Goal: Task Accomplishment & Management: Manage account settings

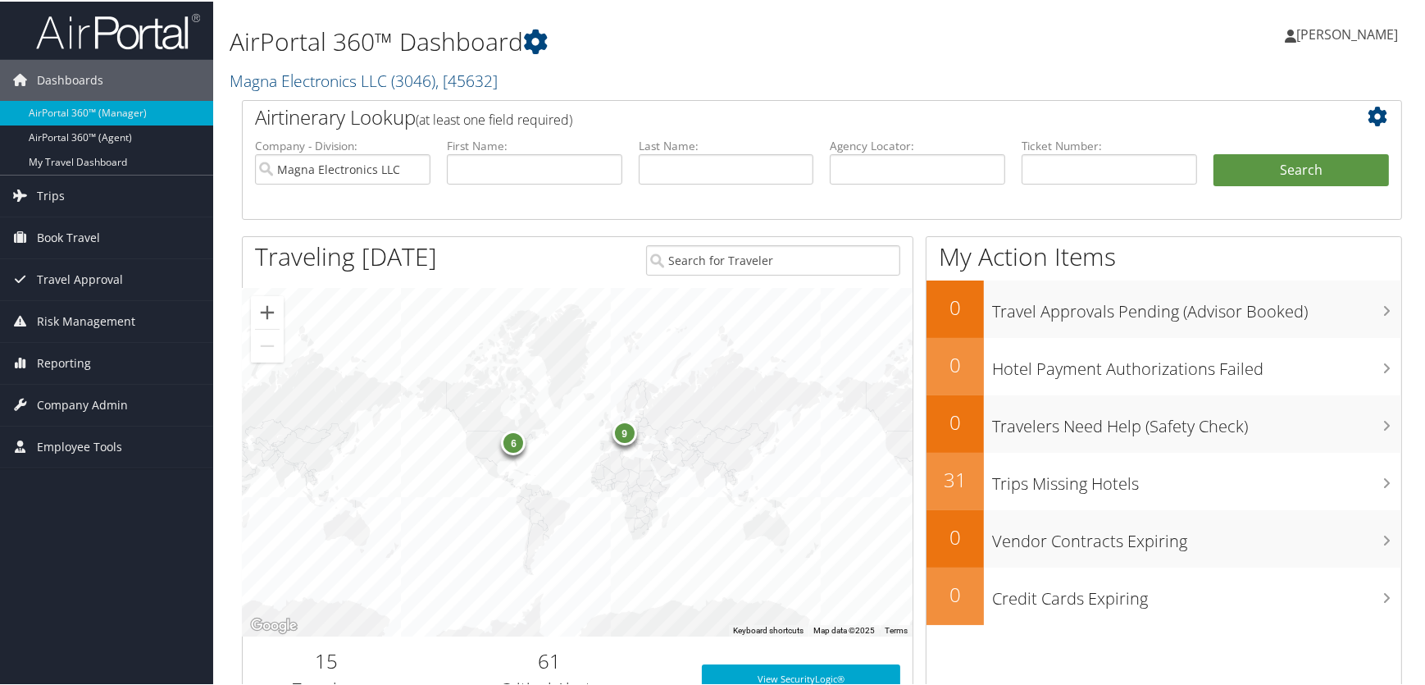
click at [673, 42] on h1 "AirPortal 360™ Dashboard" at bounding box center [625, 40] width 790 height 34
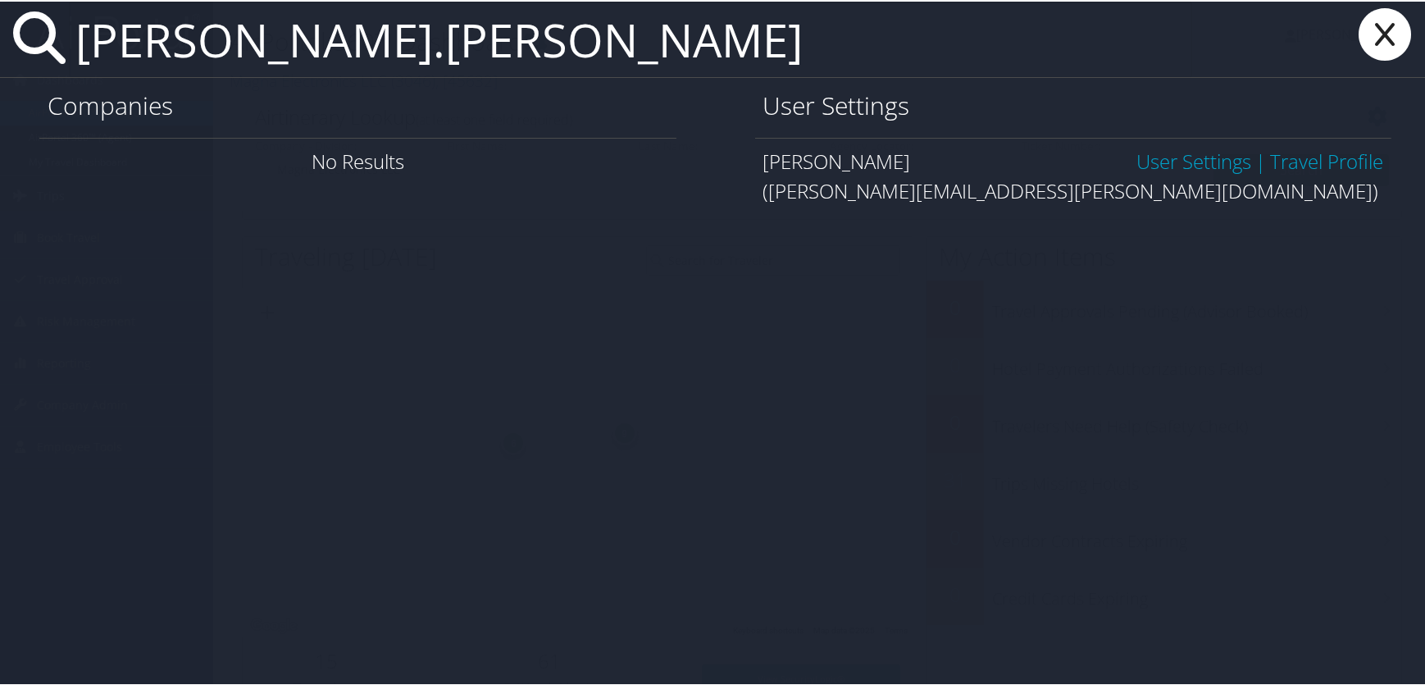
type input "derek.schiller"
click at [1185, 162] on link "User Settings" at bounding box center [1194, 159] width 115 height 27
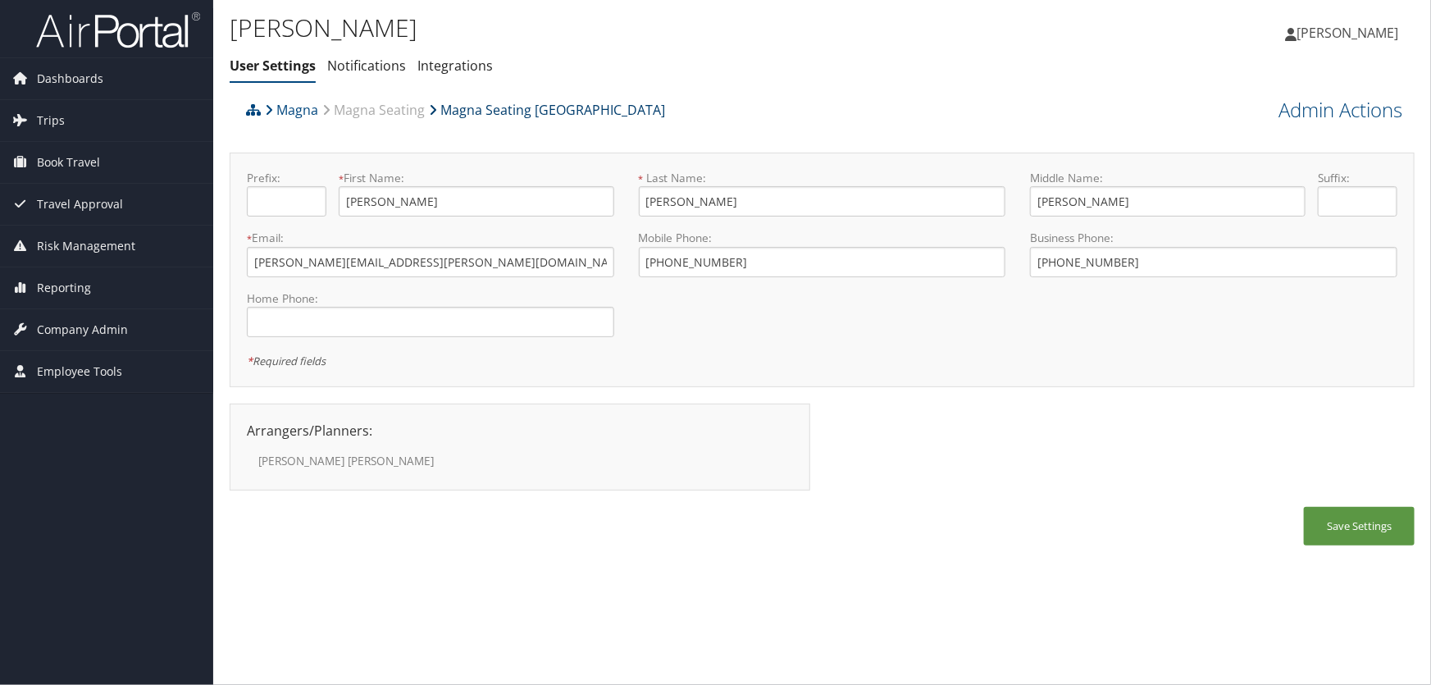
click at [508, 115] on link "Magna Seating [GEOGRAPHIC_DATA]" at bounding box center [547, 109] width 236 height 33
click at [572, 112] on link "Magna Seating Auburn Hills" at bounding box center [547, 109] width 236 height 33
click at [504, 106] on link "Magna Seating Auburn Hills" at bounding box center [547, 109] width 236 height 33
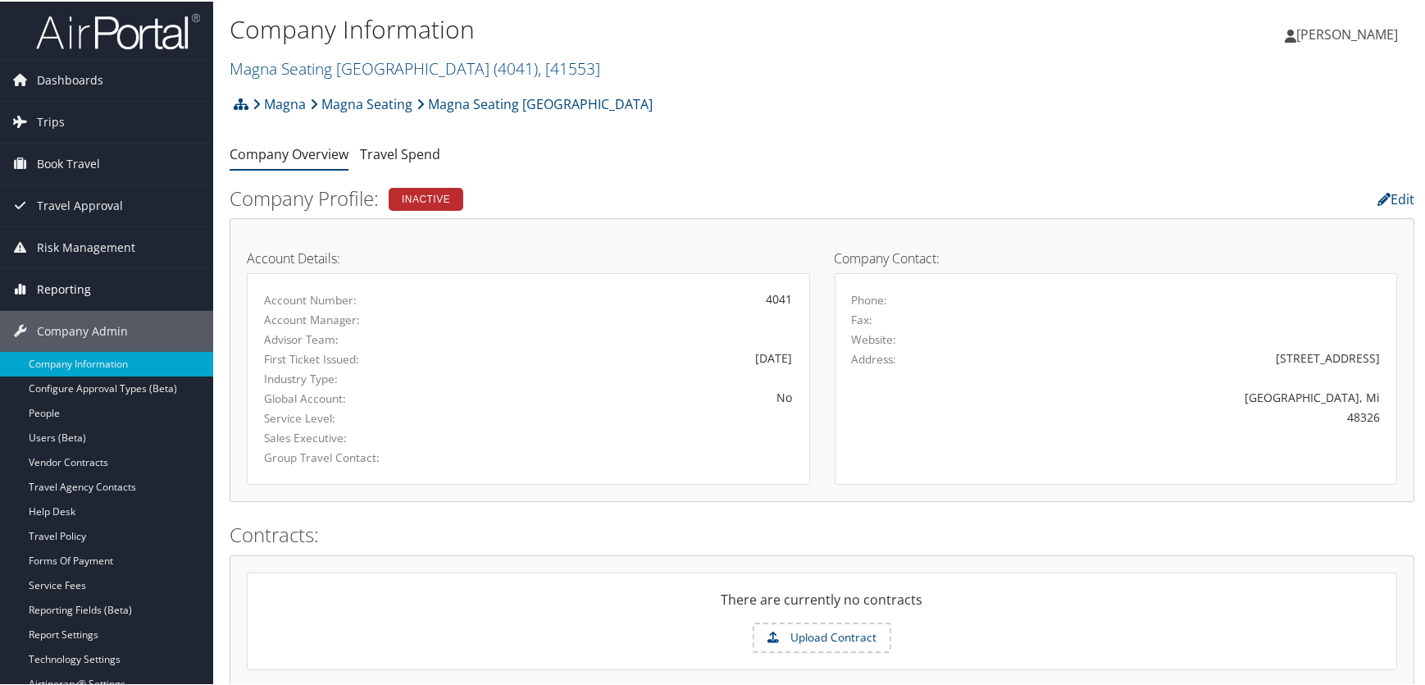
click at [65, 290] on span "Reporting" at bounding box center [64, 287] width 54 height 41
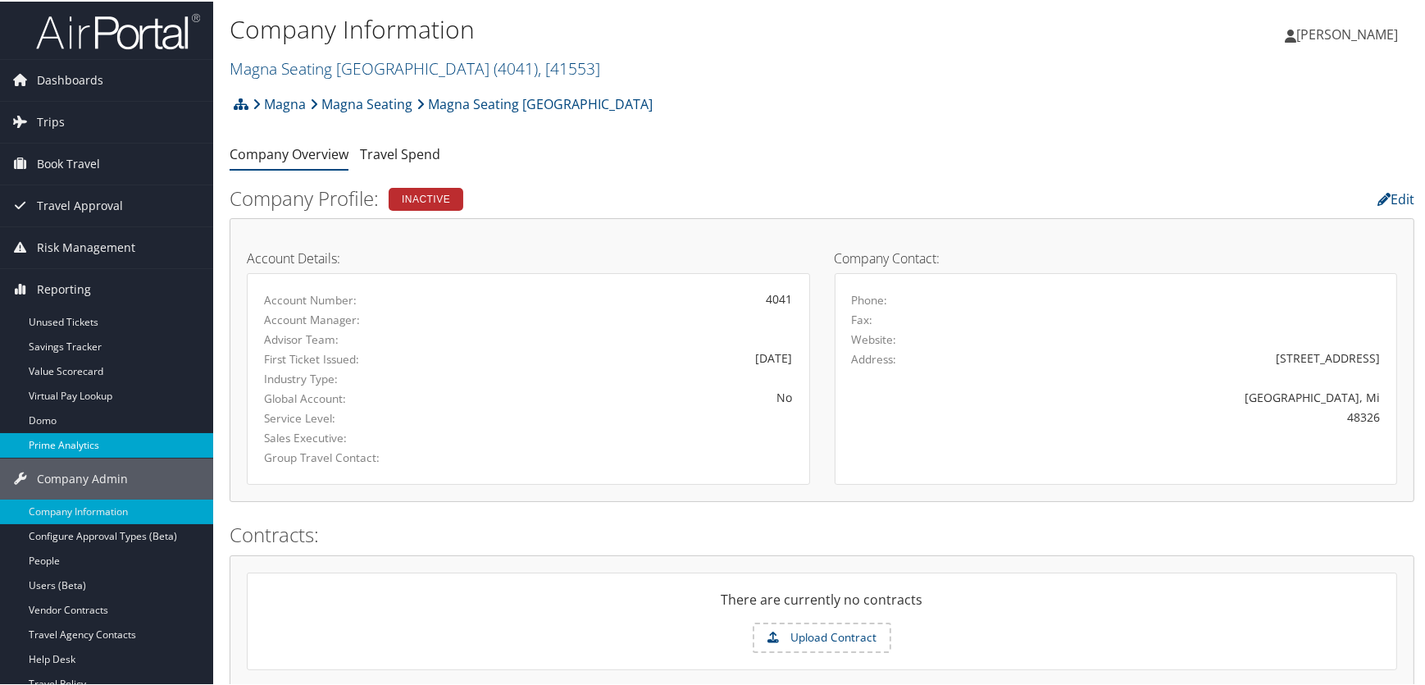
click at [58, 446] on link "Prime Analytics" at bounding box center [106, 443] width 213 height 25
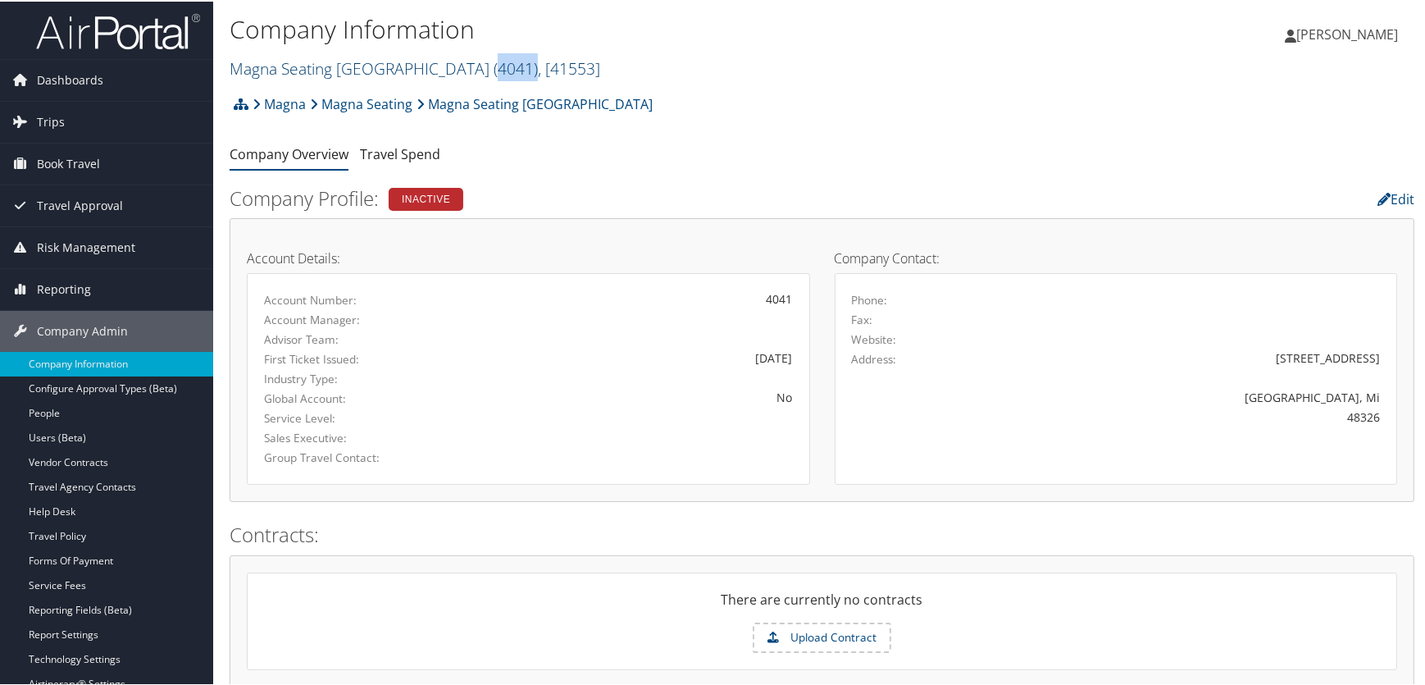
drag, startPoint x: 470, startPoint y: 65, endPoint x: 431, endPoint y: 65, distance: 38.5
click at [494, 65] on span "( 4041 )" at bounding box center [516, 67] width 44 height 22
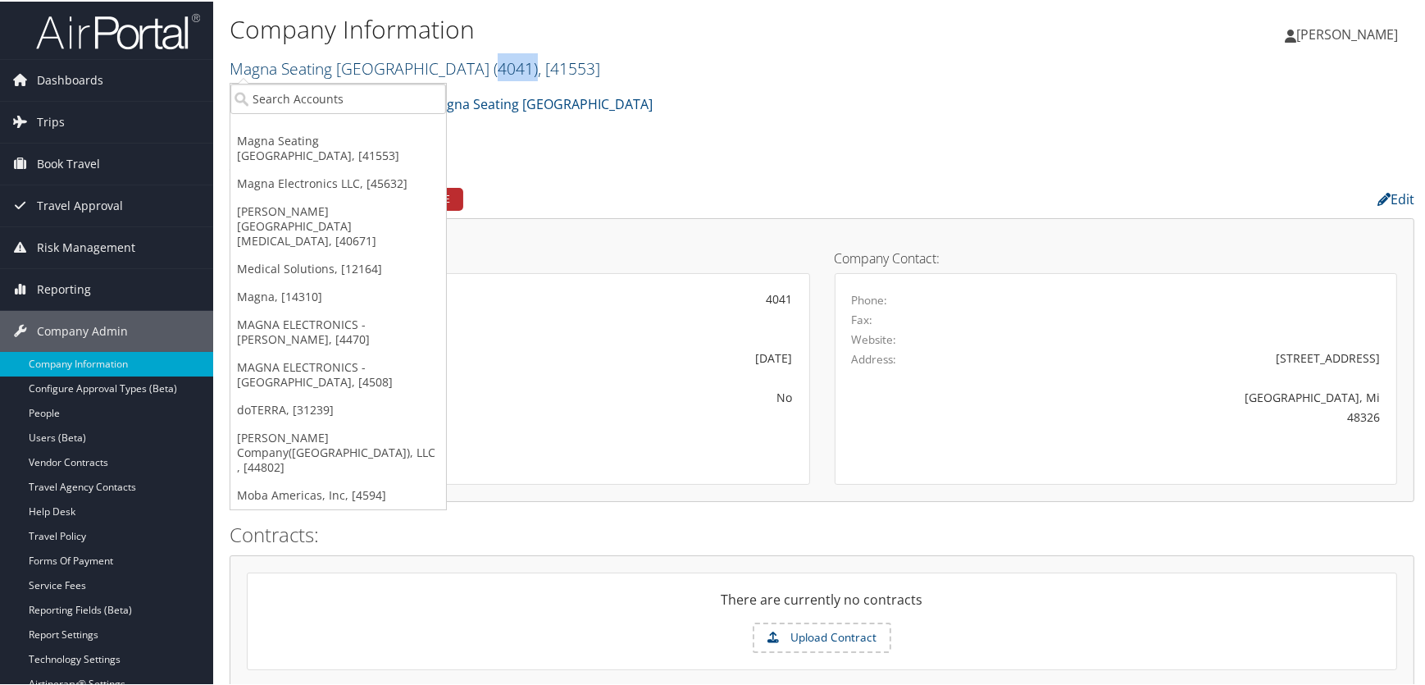
copy span "4041 )"
click at [883, 97] on div "Magna Magna Seating Magna Seating Auburn Hills Account Structure Magna (MAGNA) …" at bounding box center [822, 108] width 1185 height 44
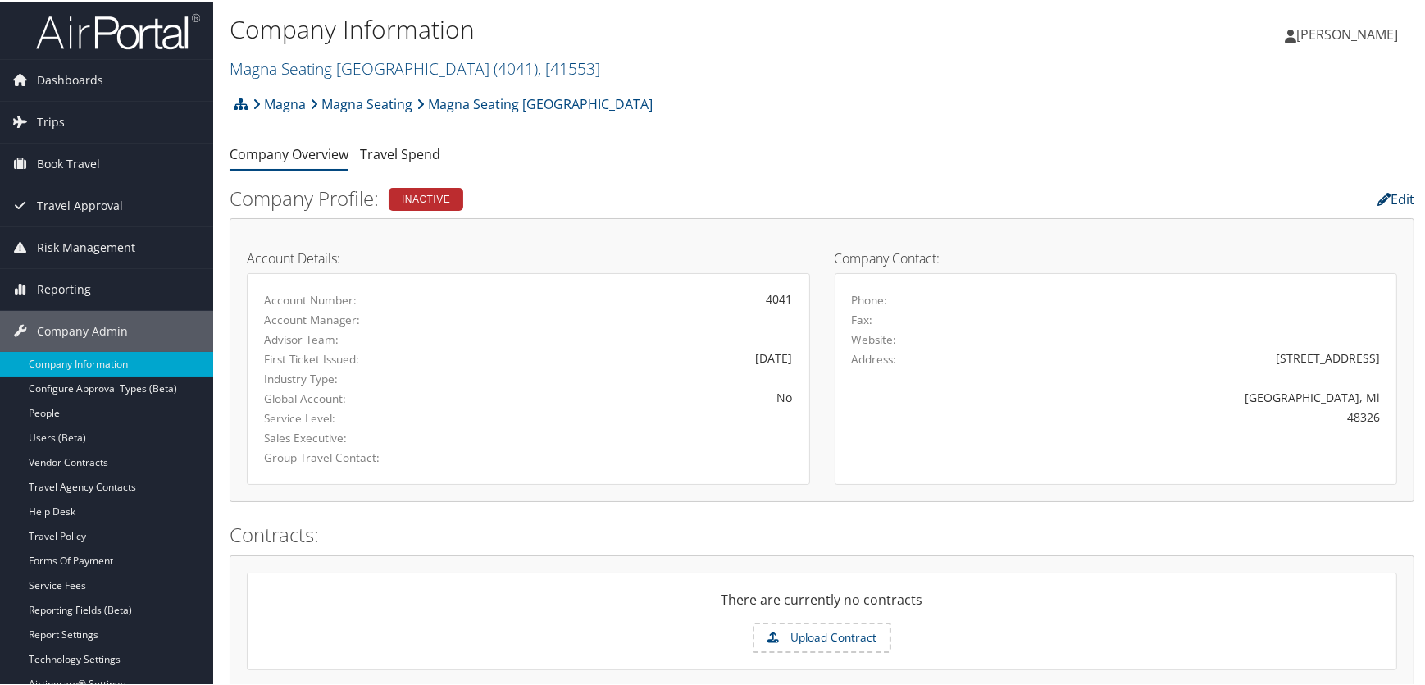
click at [1382, 194] on link "Edit" at bounding box center [1396, 198] width 37 height 18
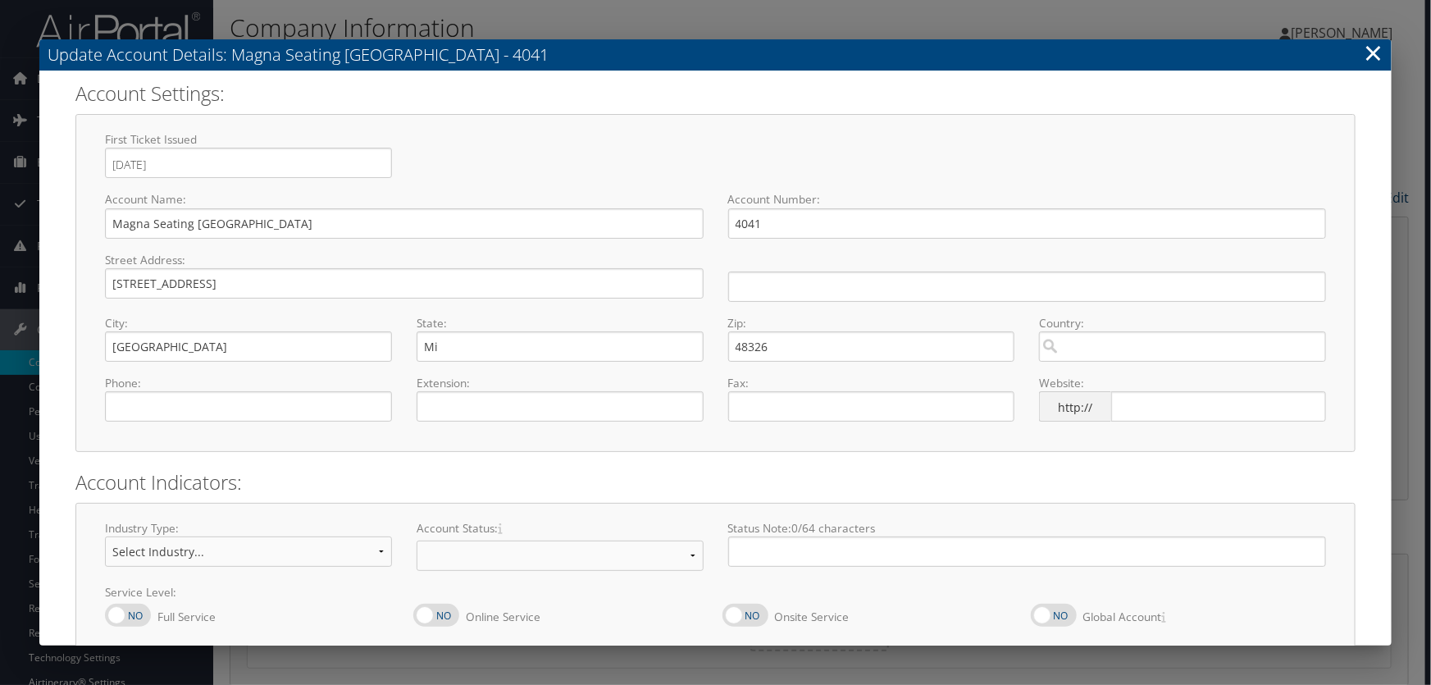
select select "10"
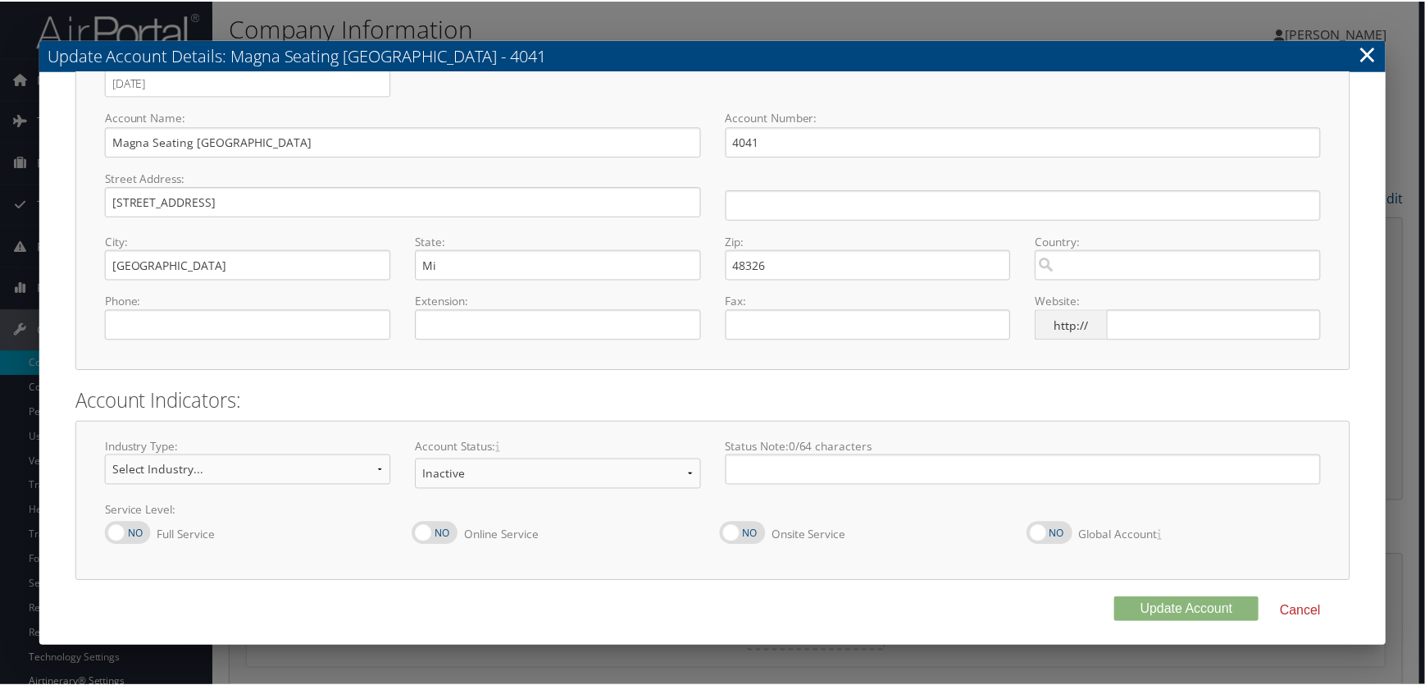
scroll to position [84, 0]
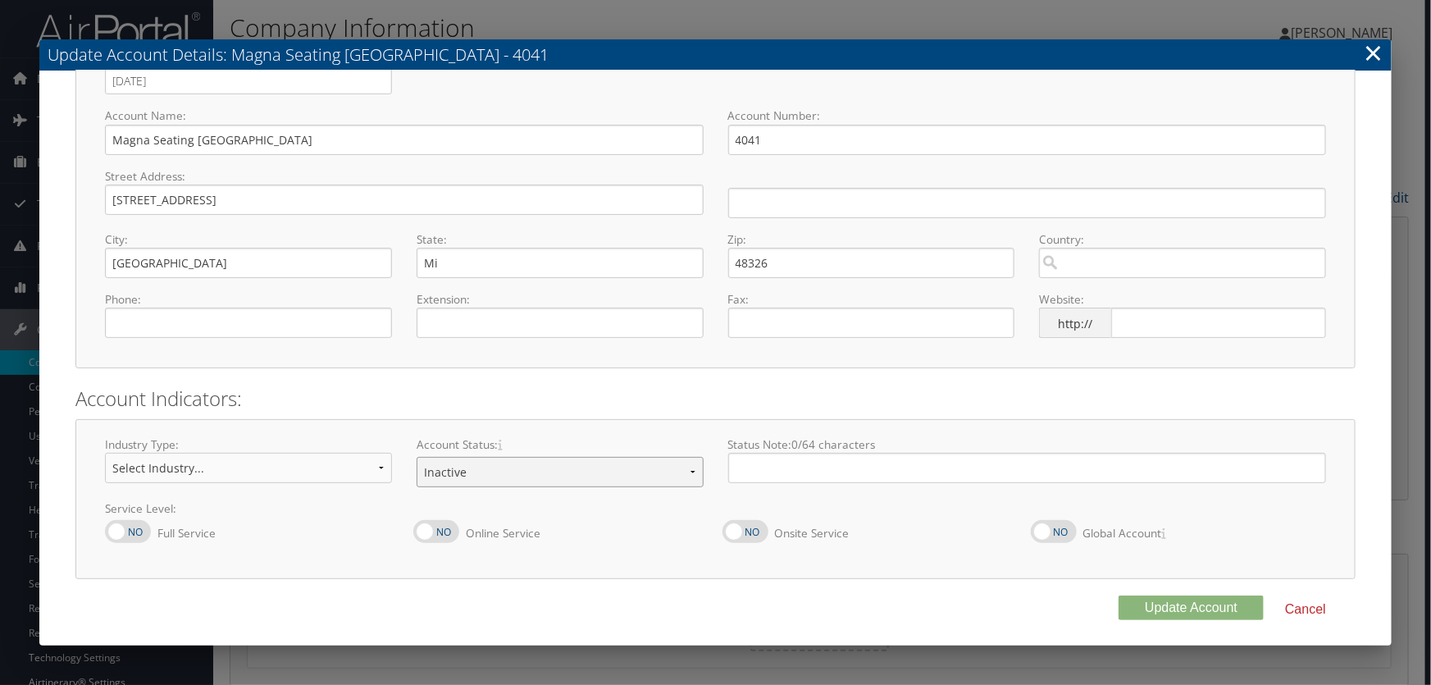
click at [677, 472] on select "Offboarding At Risk Inactive Active Implementing" at bounding box center [560, 472] width 287 height 30
click at [635, 419] on div "Industry Type: Select Industry... Aerospace/Defense Agriculture/Forestry Archit…" at bounding box center [715, 499] width 1280 height 160
click at [850, 659] on div "Update Account Details: Magna Seating Auburn Hills - 4041 × Account Settings: F…" at bounding box center [715, 342] width 1431 height 685
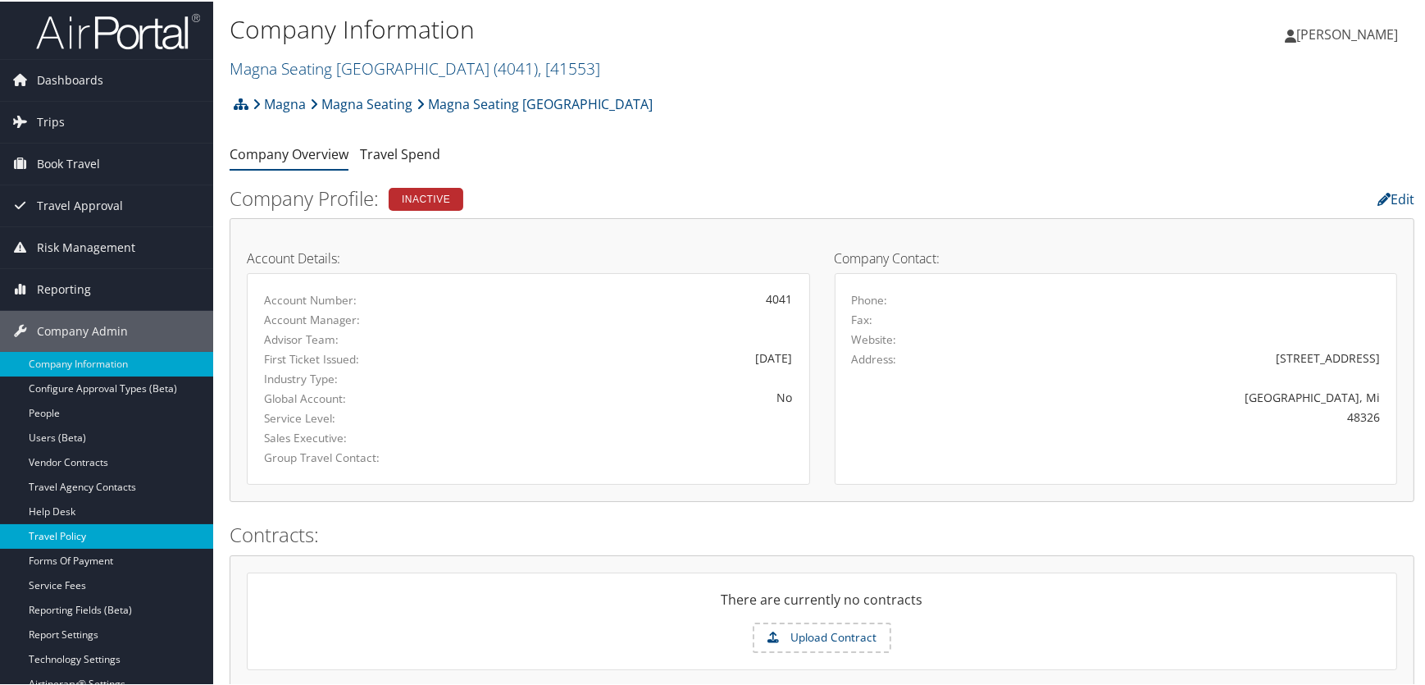
click at [65, 537] on link "Travel Policy" at bounding box center [106, 534] width 213 height 25
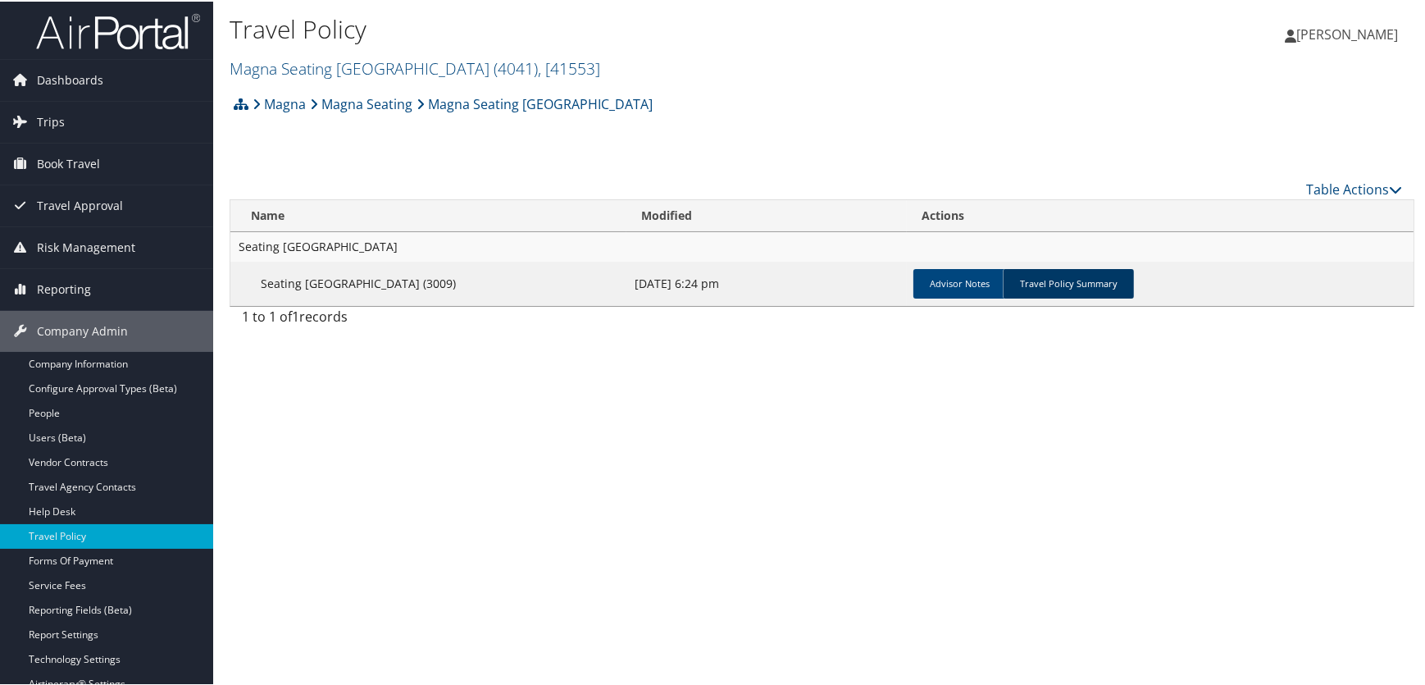
click at [1063, 285] on link "Travel Policy Summary" at bounding box center [1068, 282] width 131 height 30
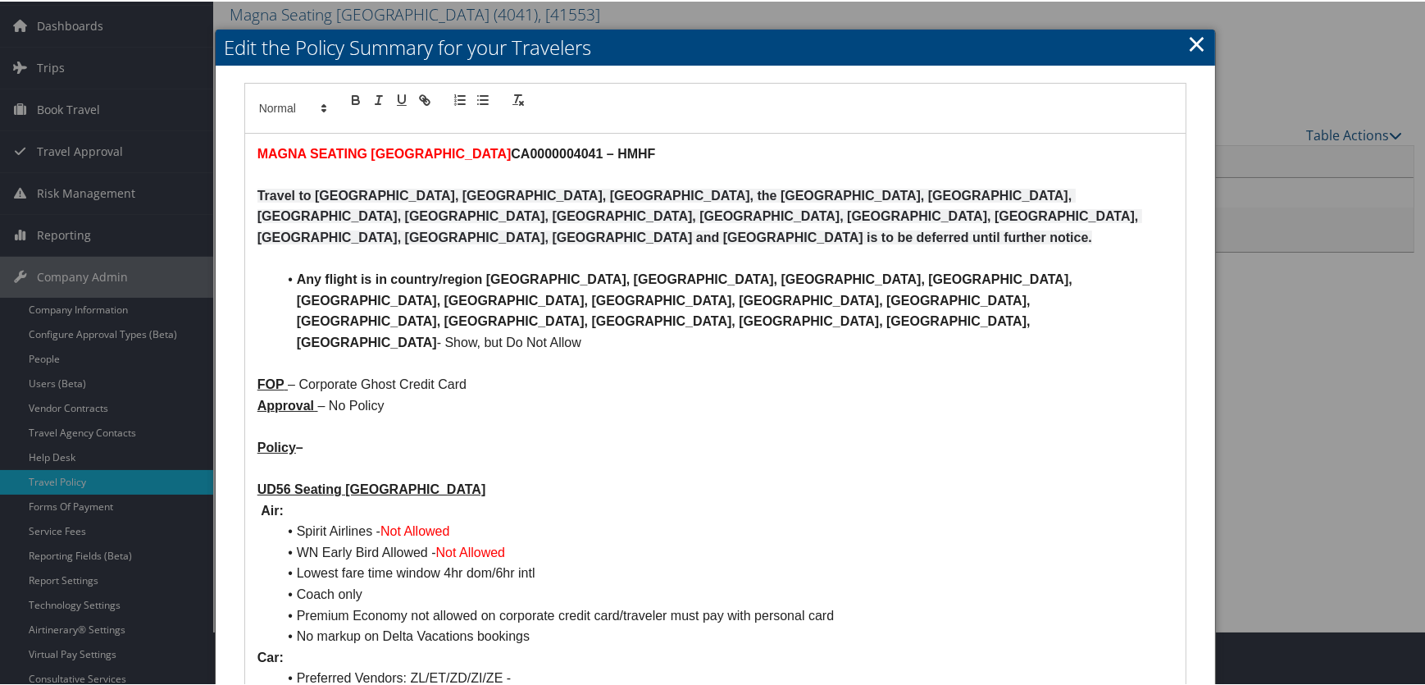
scroll to position [148, 0]
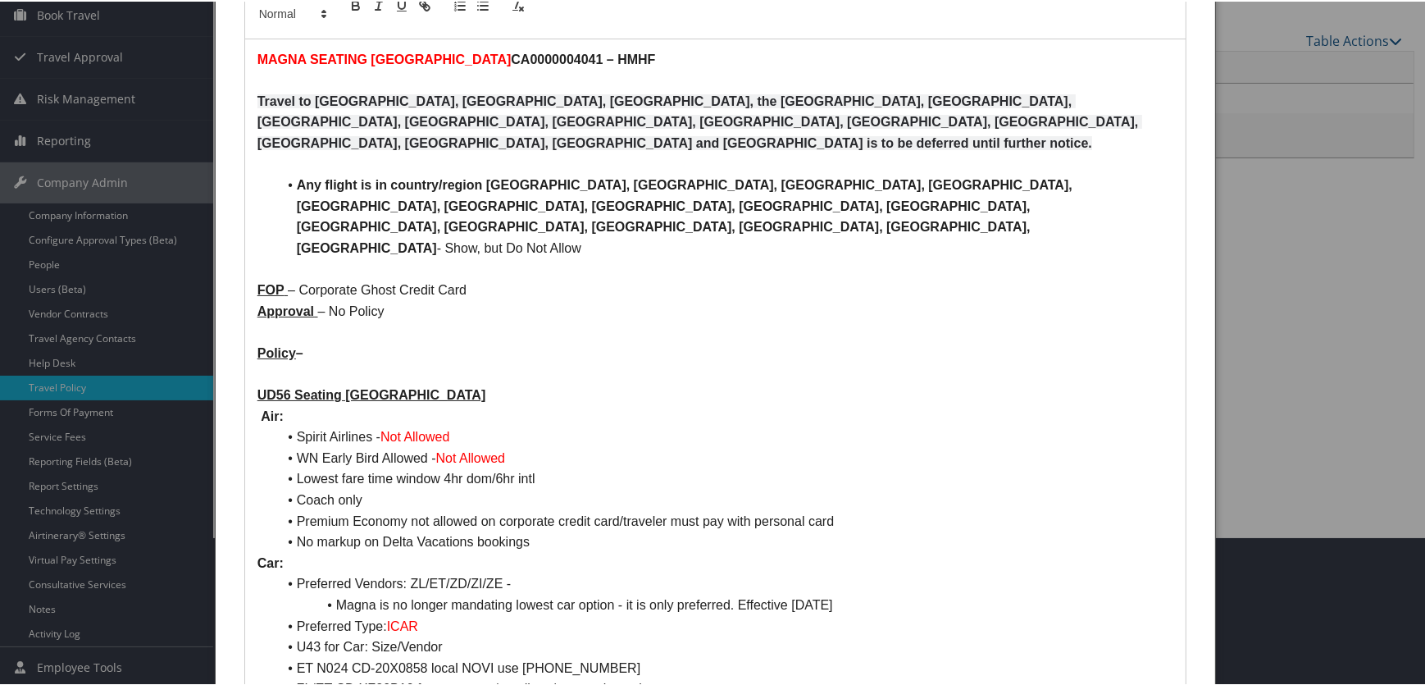
click at [446, 278] on p "FOP – Corporate Ghost Credit Card" at bounding box center [716, 288] width 917 height 21
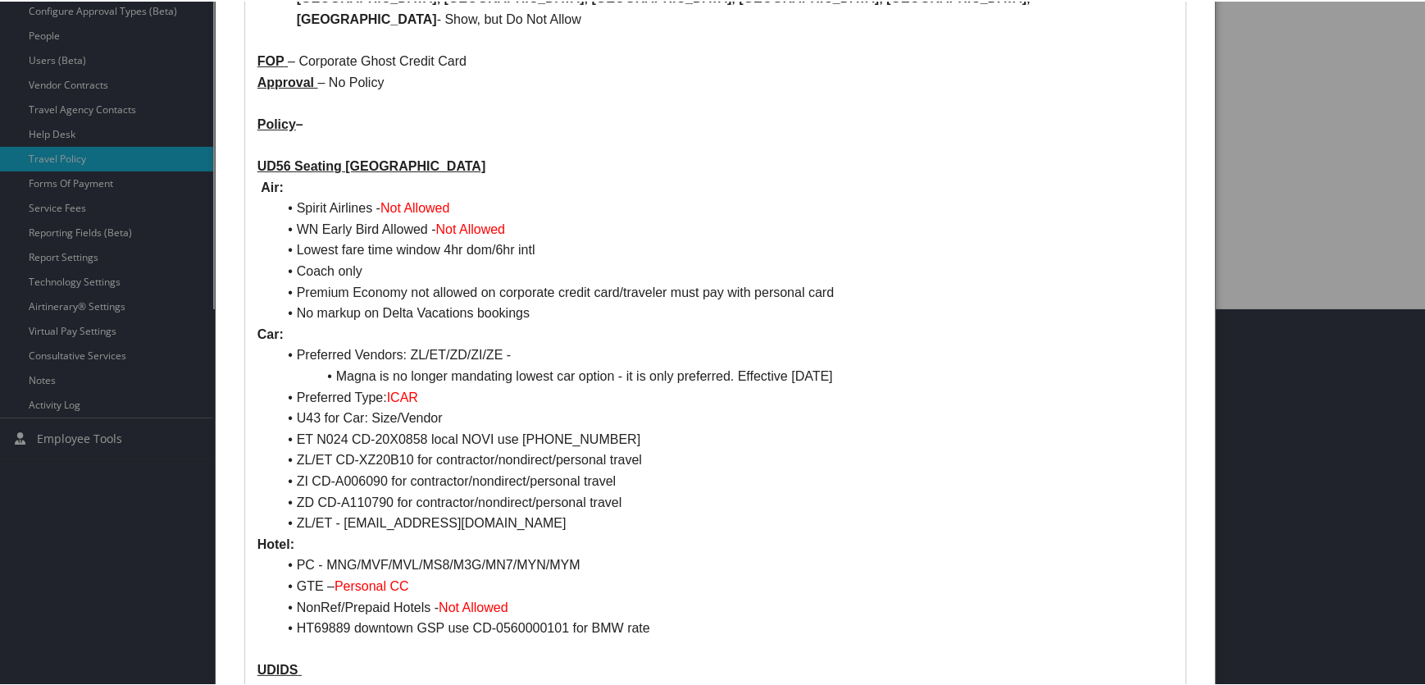
scroll to position [335, 0]
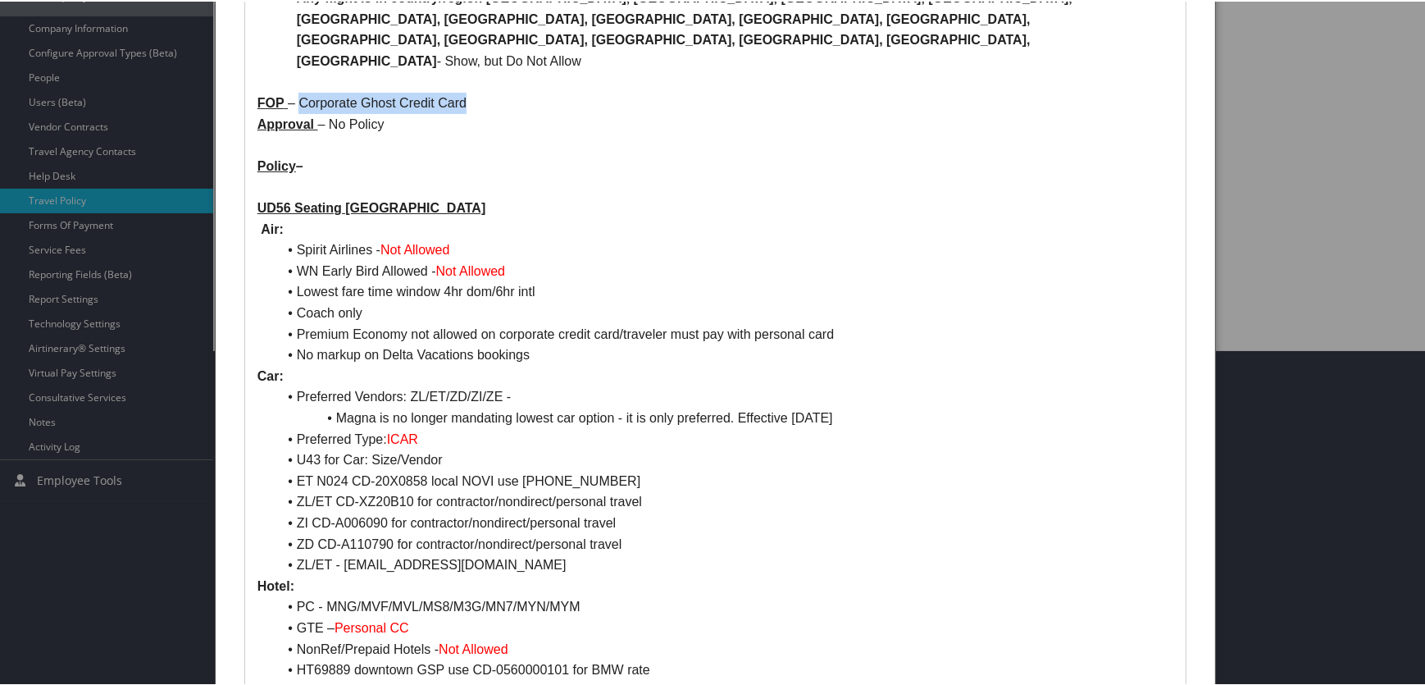
drag, startPoint x: 484, startPoint y: 34, endPoint x: 297, endPoint y: 42, distance: 187.1
click at [297, 91] on p "FOP – Corporate Ghost Credit Card" at bounding box center [716, 101] width 917 height 21
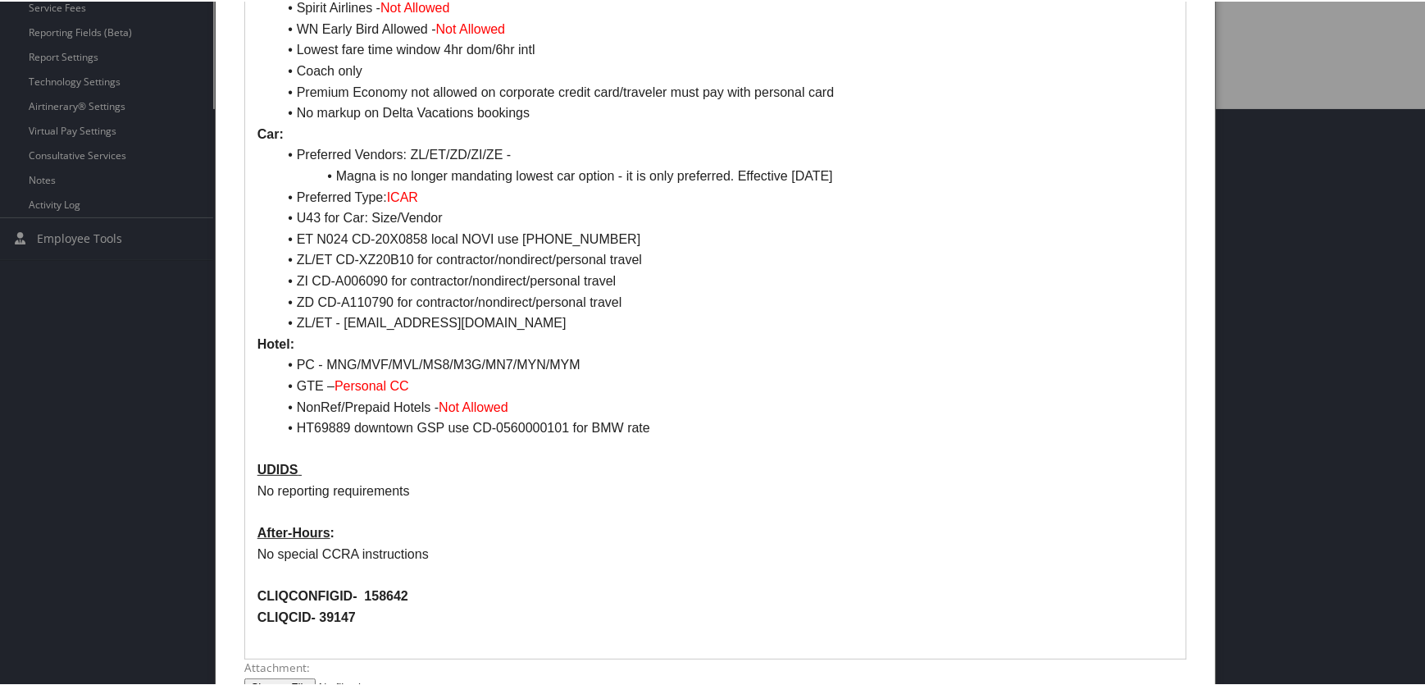
scroll to position [633, 0]
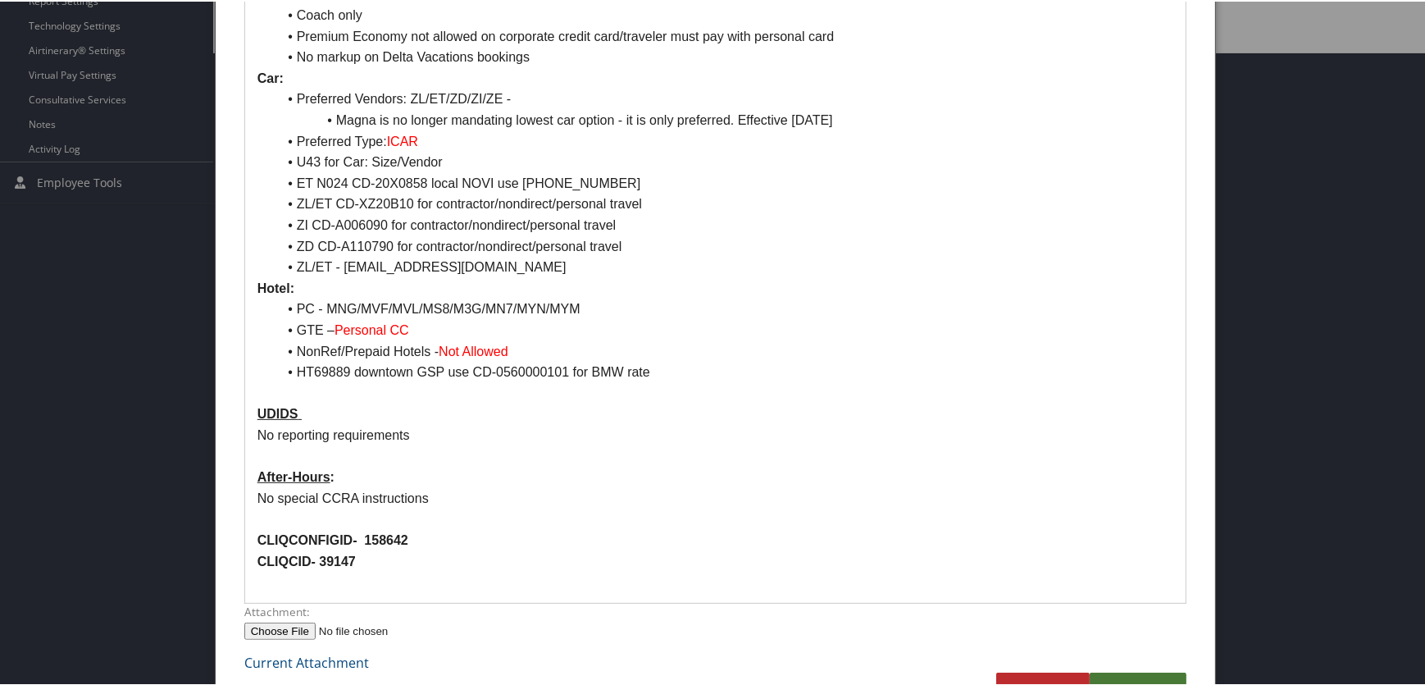
click at [1142, 671] on link "Submit" at bounding box center [1138, 693] width 97 height 45
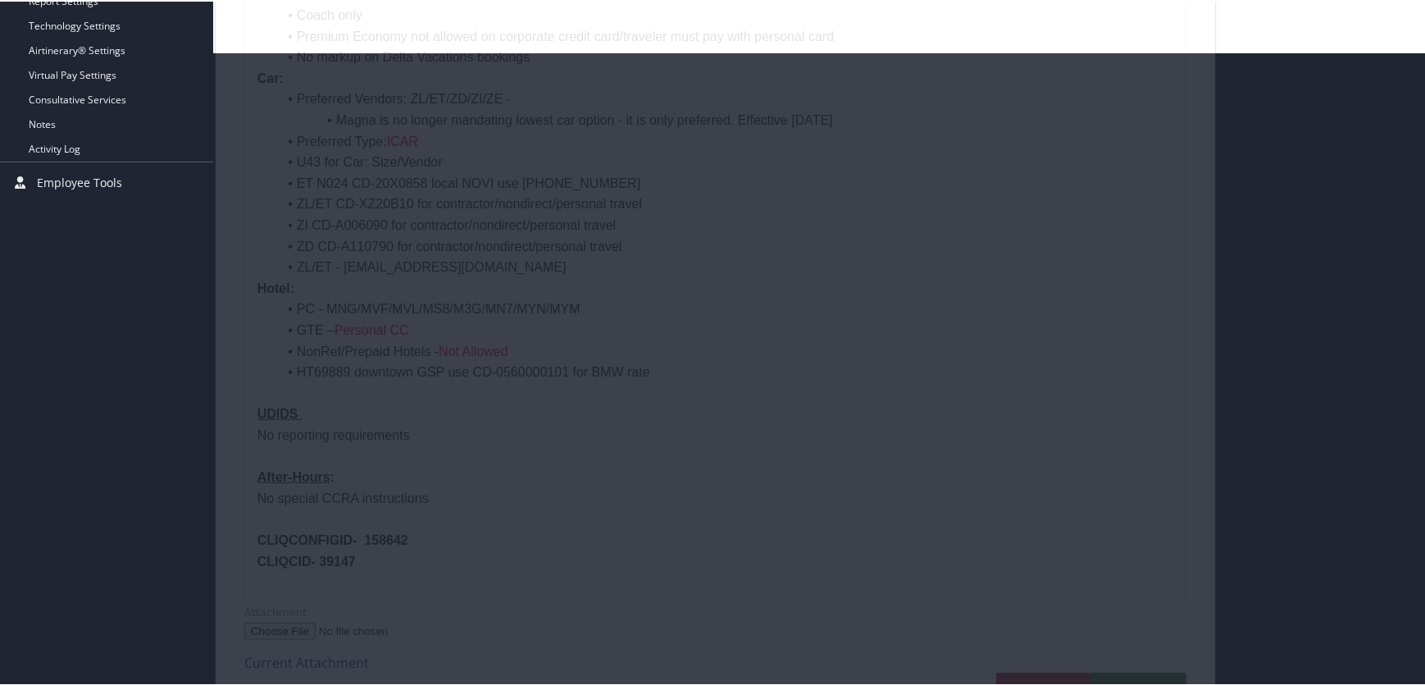
scroll to position [149, 0]
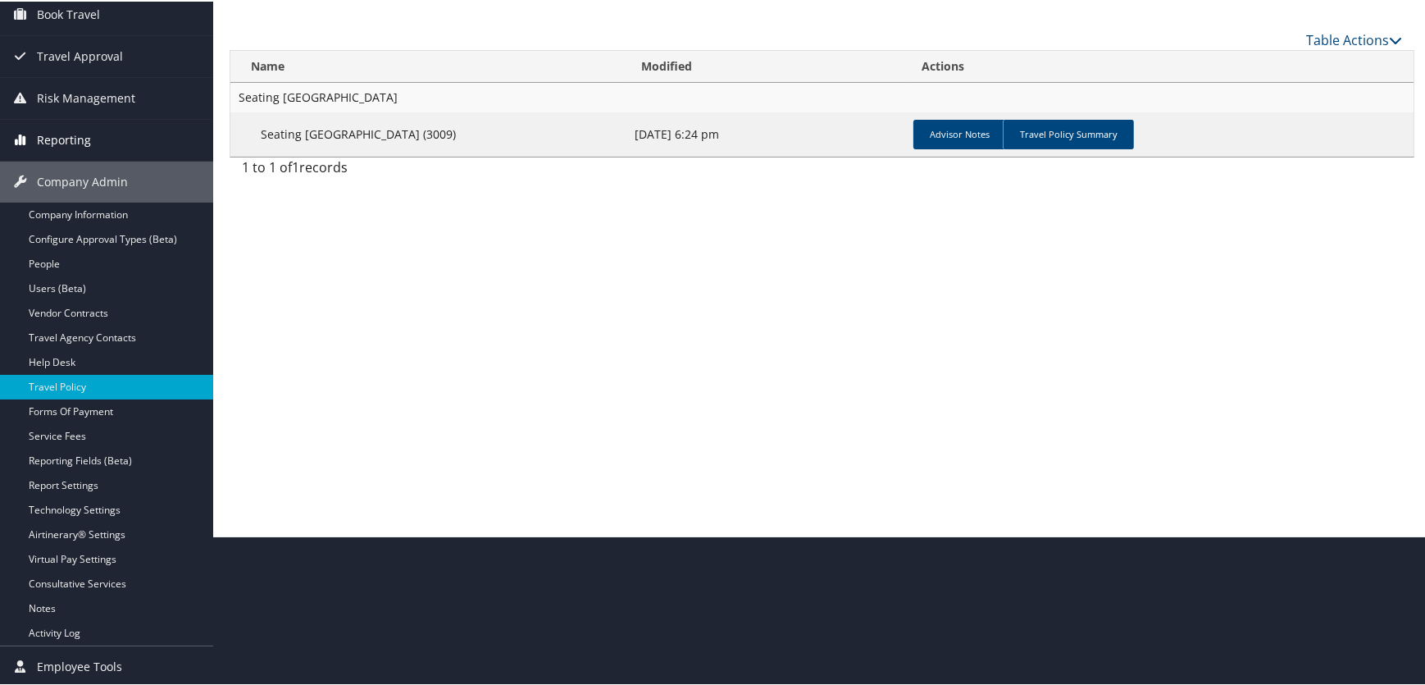
click at [74, 135] on span "Reporting" at bounding box center [64, 138] width 54 height 41
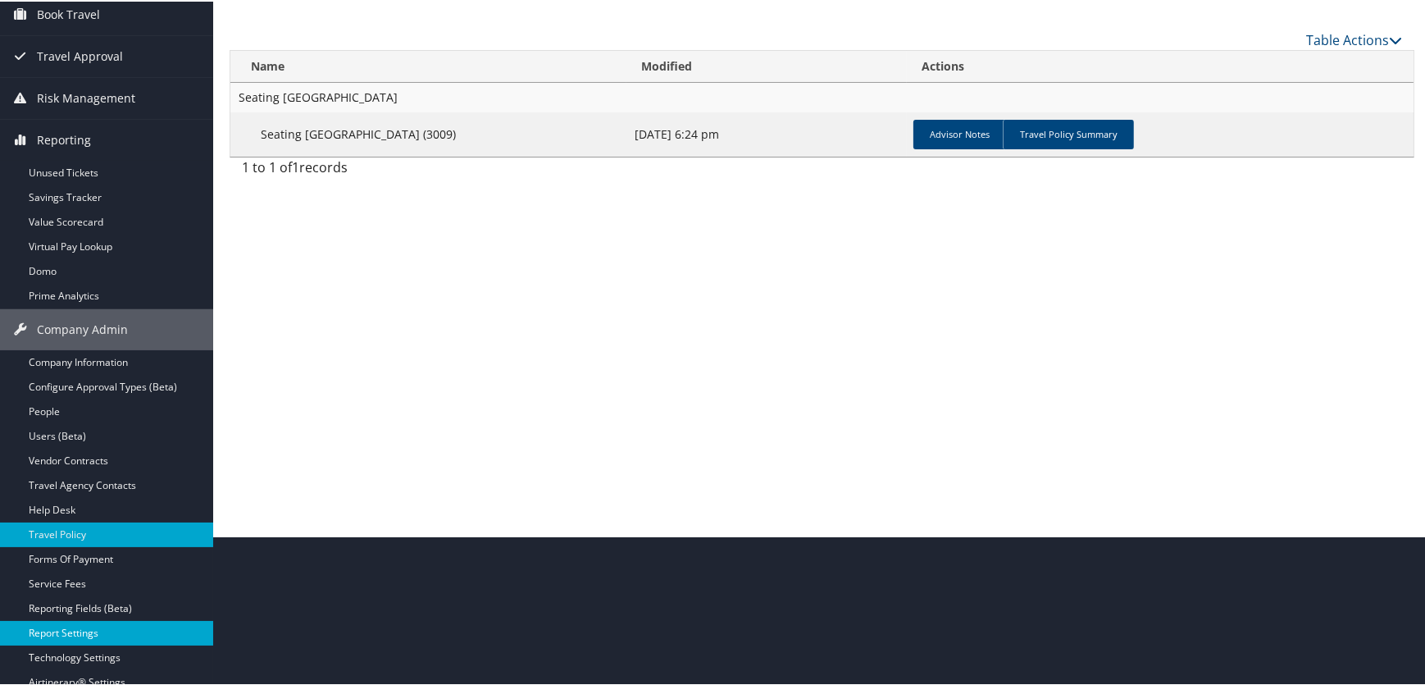
click at [61, 627] on link "Report Settings" at bounding box center [106, 631] width 213 height 25
